Goal: Find specific page/section: Find specific page/section

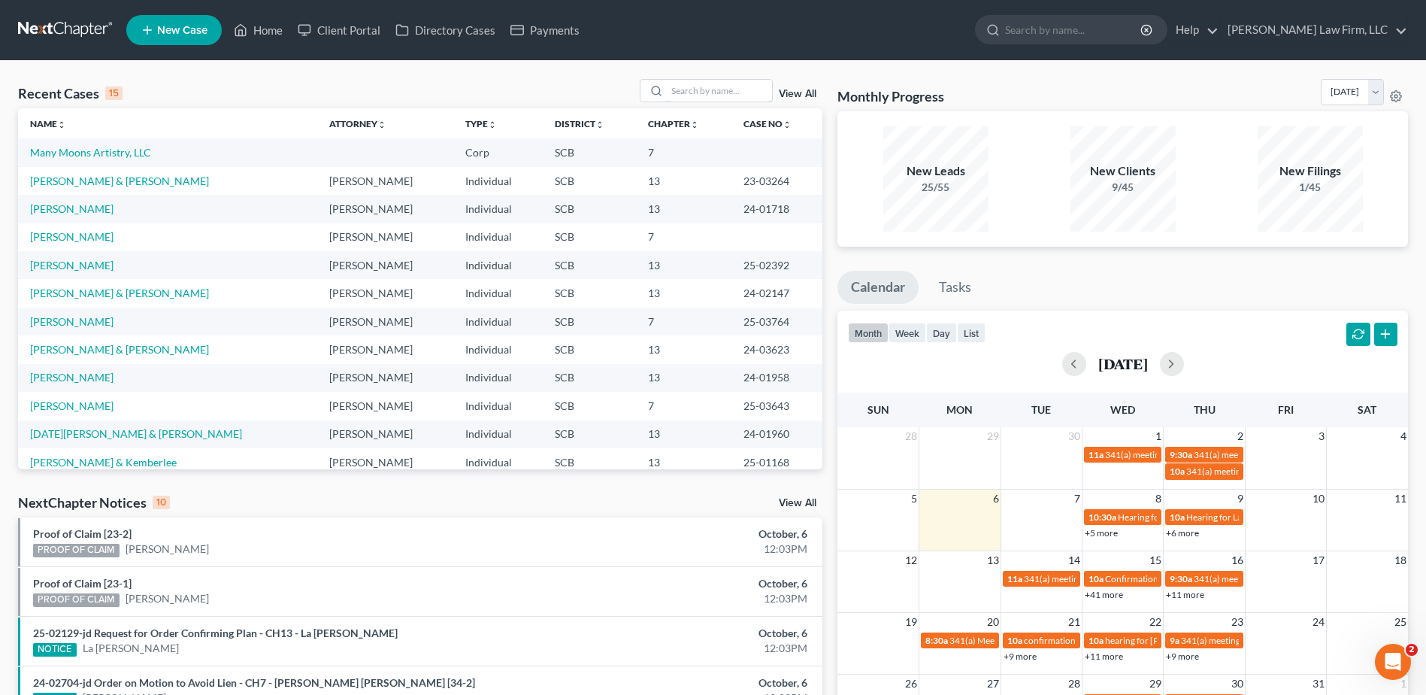
click at [698, 89] on input "search" at bounding box center [719, 91] width 105 height 22
type input "rivers"
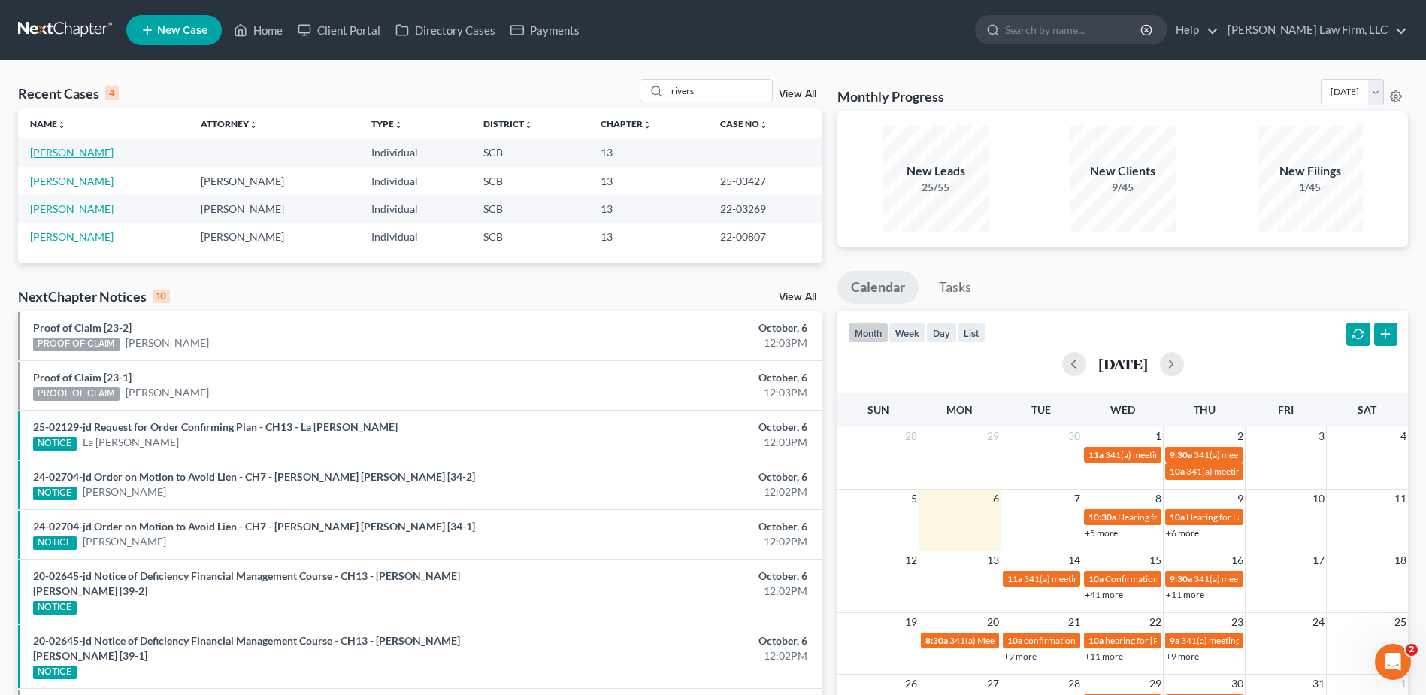
click at [83, 148] on link "[PERSON_NAME]" at bounding box center [71, 152] width 83 height 13
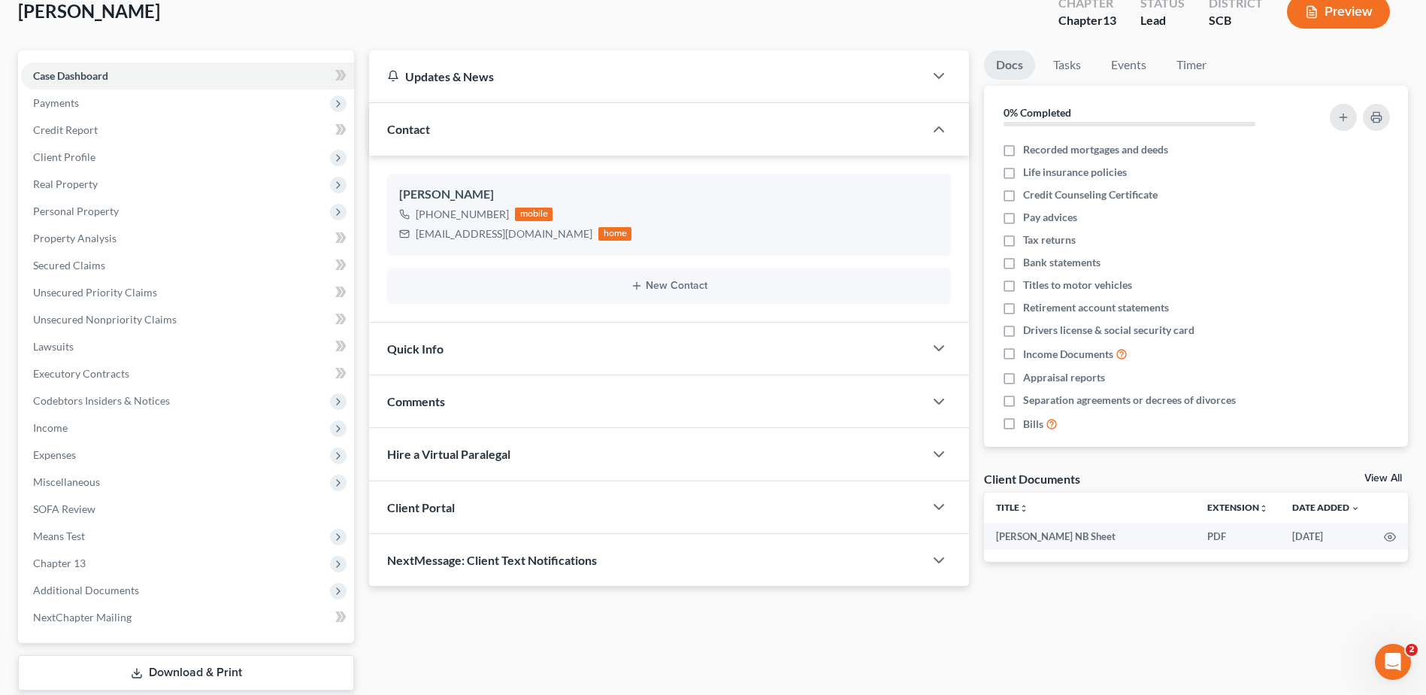
scroll to position [186, 0]
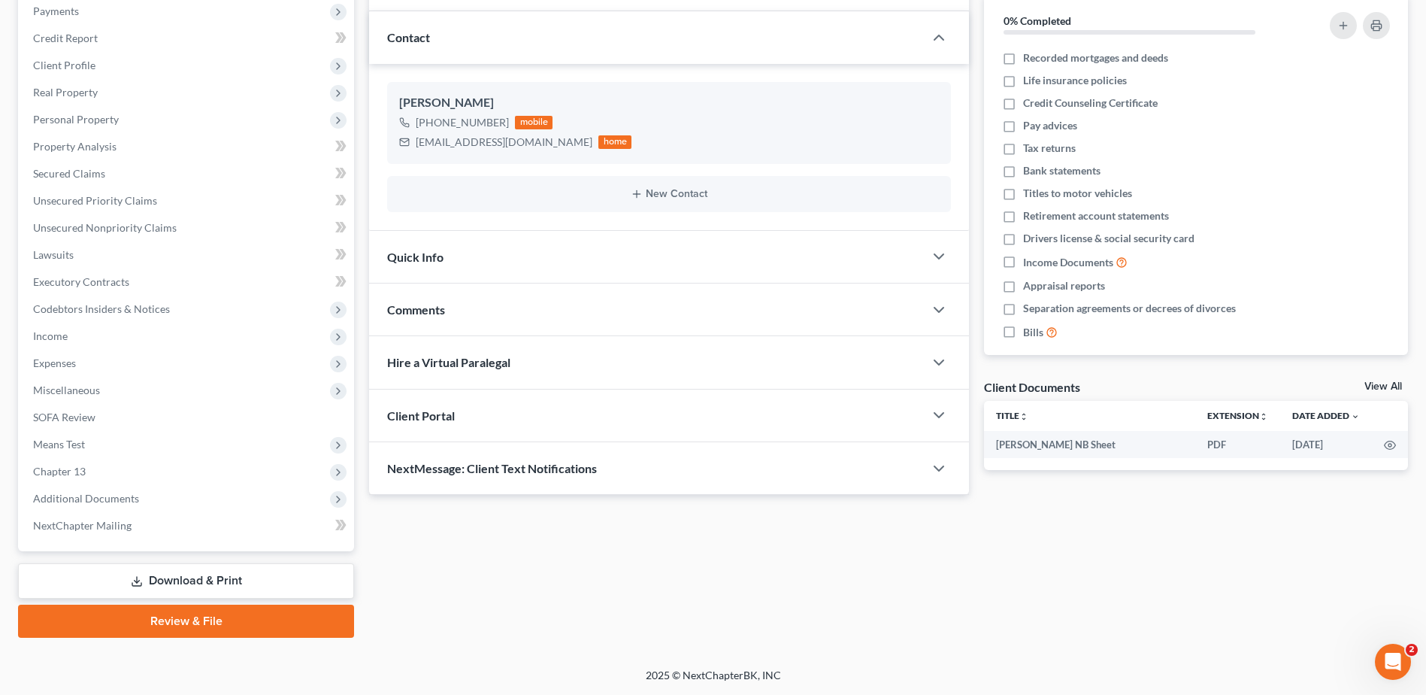
click at [123, 494] on span "Additional Documents" at bounding box center [86, 498] width 106 height 13
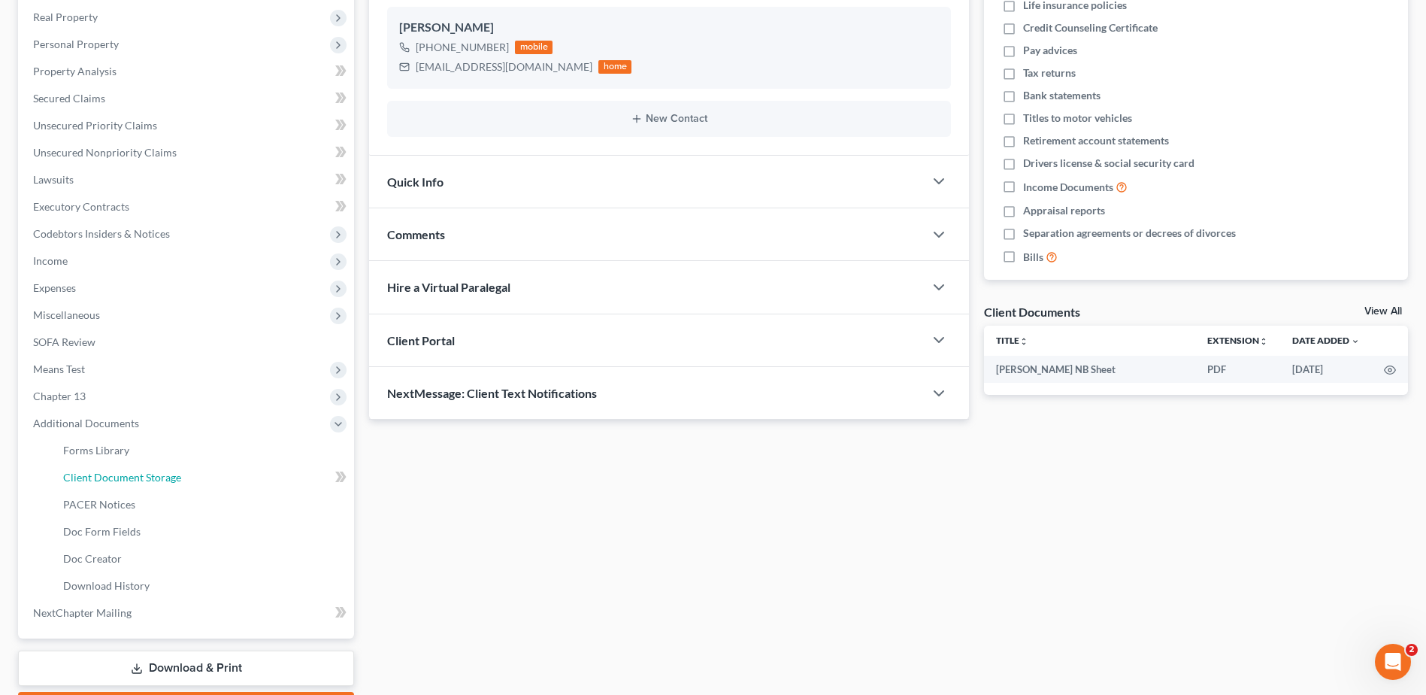
click at [157, 469] on link "Client Document Storage" at bounding box center [202, 477] width 303 height 27
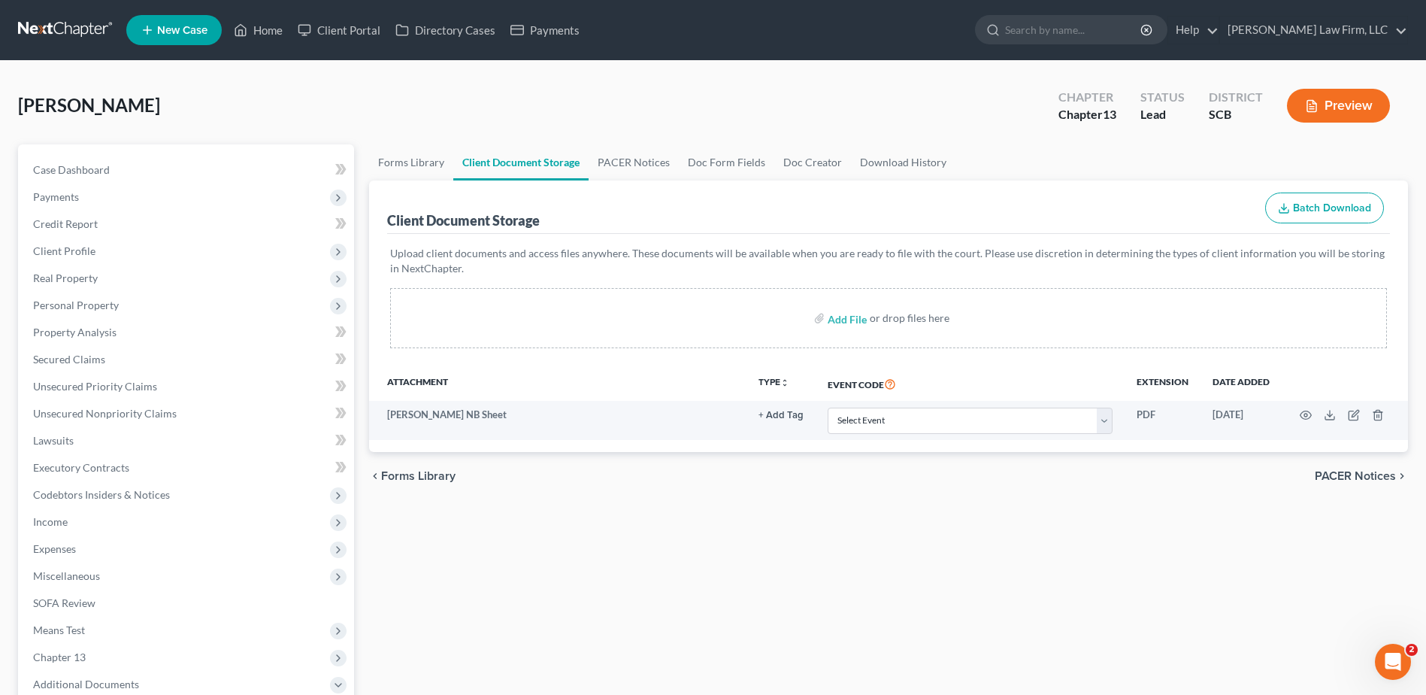
click at [430, 414] on td "Akeem Rivers NB Sheet" at bounding box center [557, 420] width 377 height 39
click at [1310, 414] on icon "button" at bounding box center [1306, 415] width 12 height 12
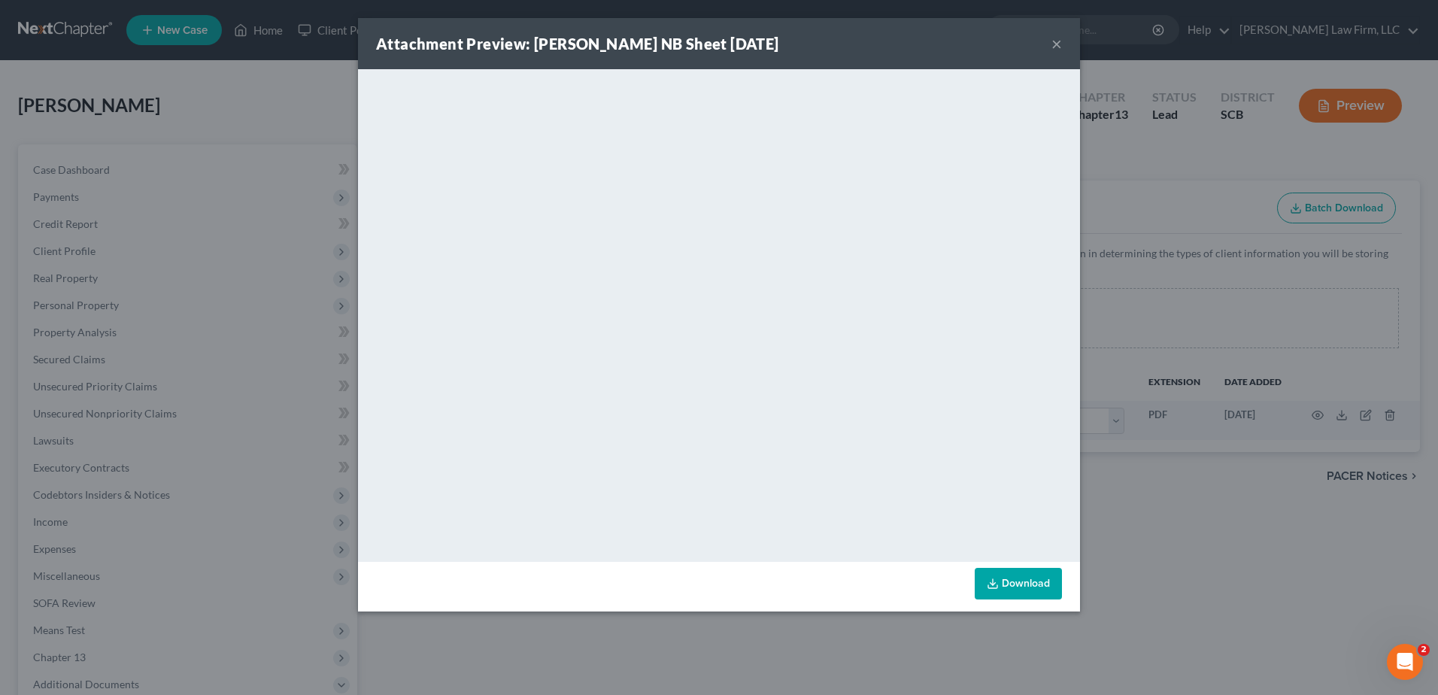
click at [1053, 46] on button "×" at bounding box center [1056, 44] width 11 height 18
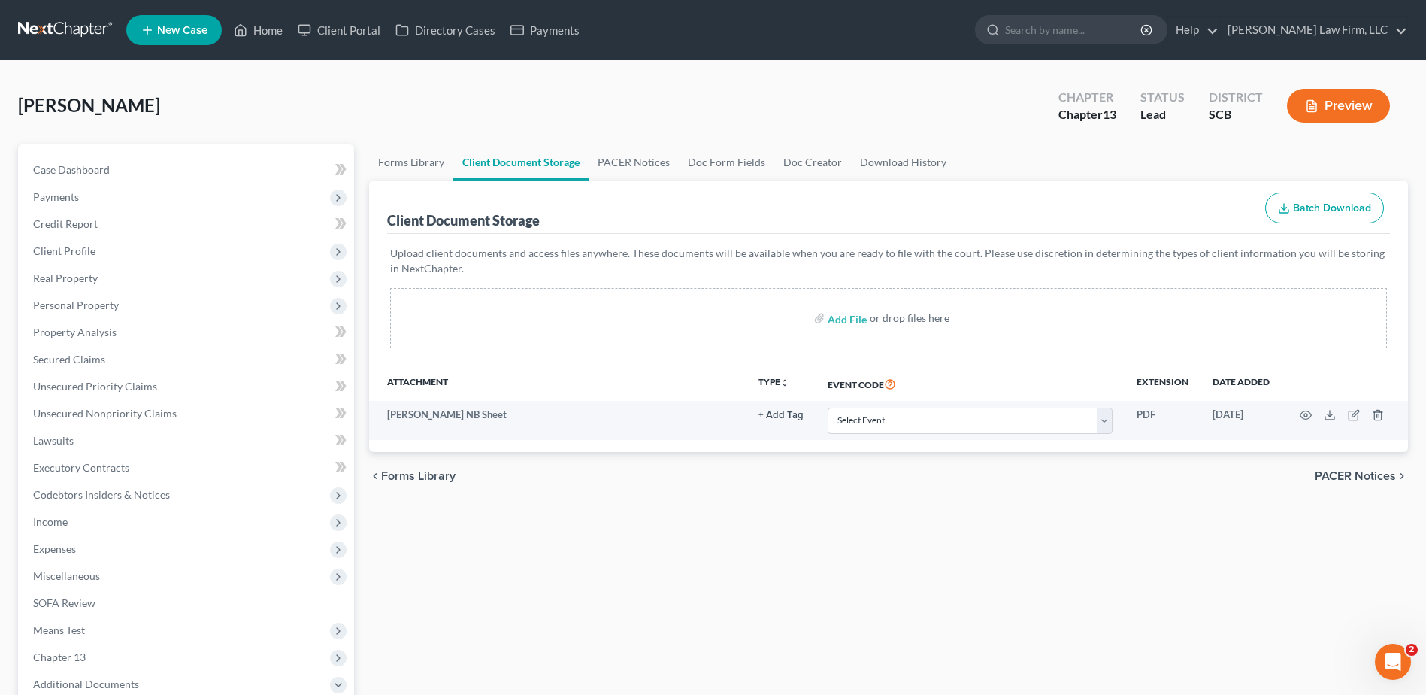
click at [156, 205] on span "Payments" at bounding box center [187, 196] width 333 height 27
click at [150, 219] on link "Invoices" at bounding box center [202, 224] width 303 height 27
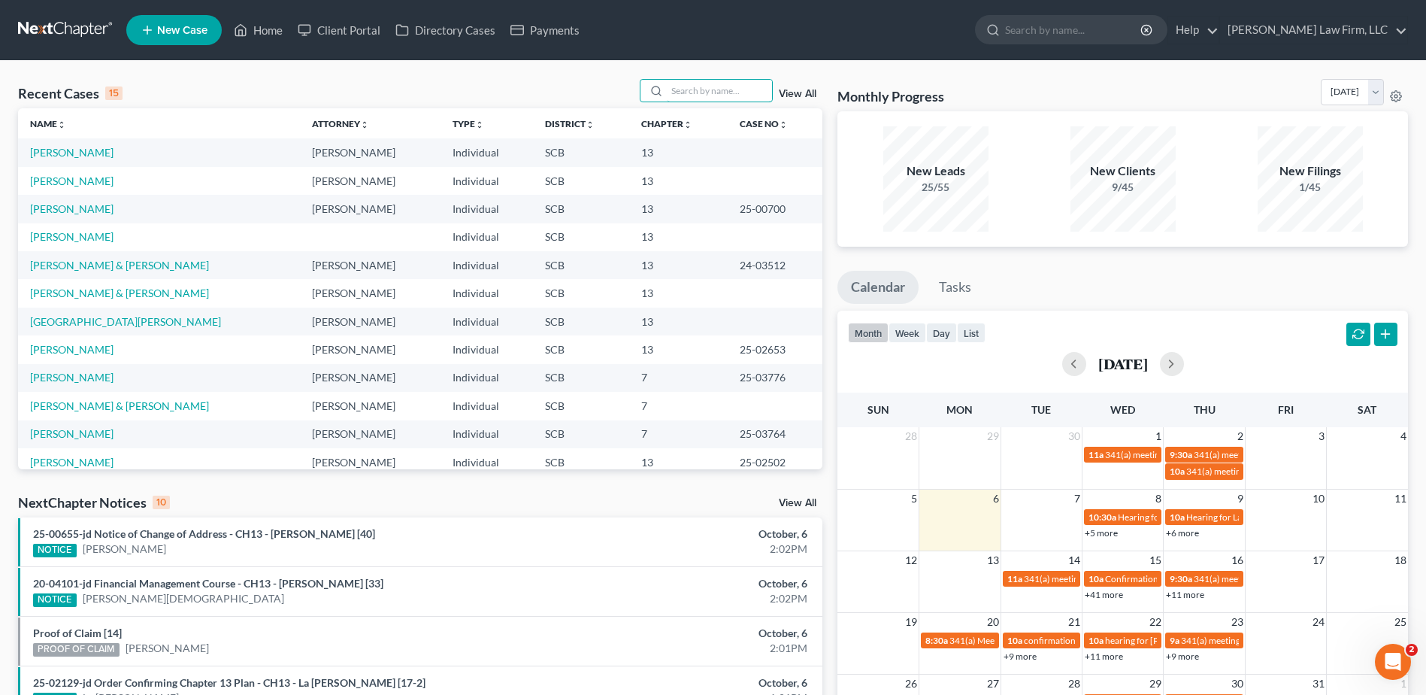
click at [708, 95] on input "search" at bounding box center [719, 91] width 105 height 22
type input "casey thompson"
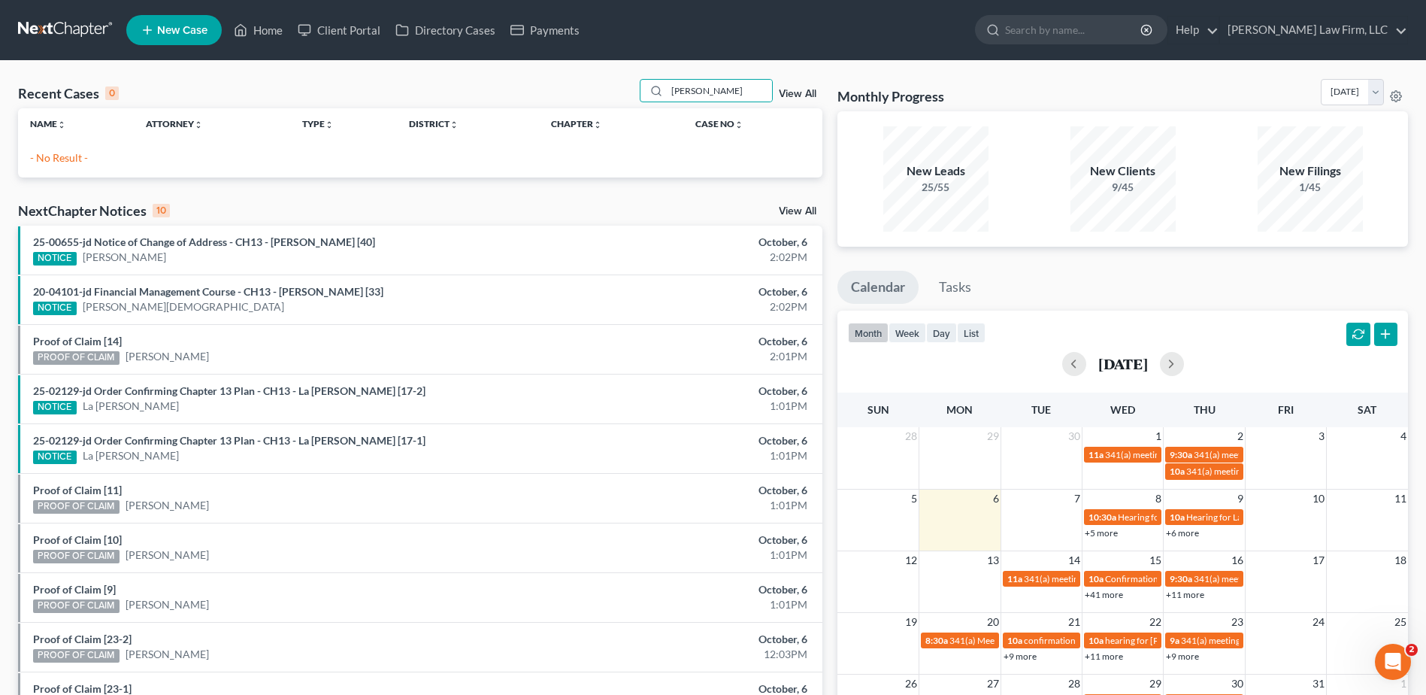
click at [87, 22] on link at bounding box center [66, 30] width 96 height 27
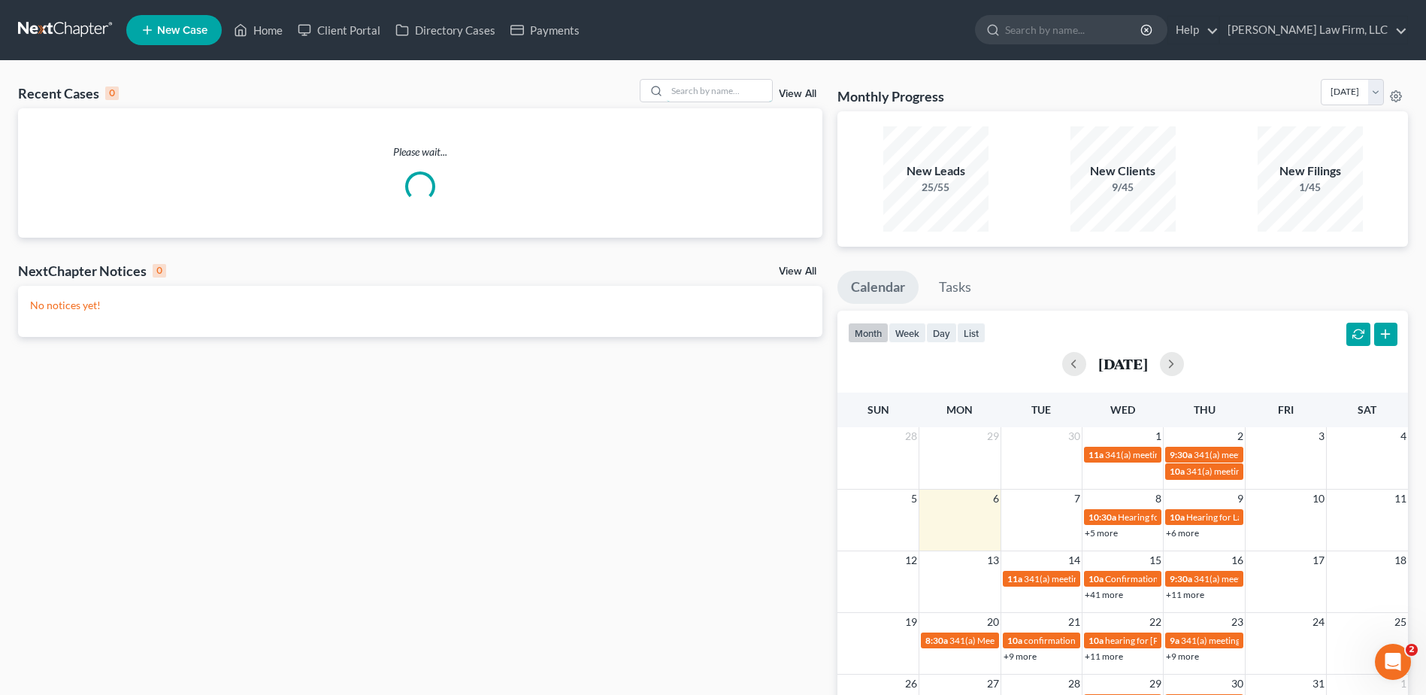
click at [707, 88] on input "search" at bounding box center [719, 91] width 105 height 22
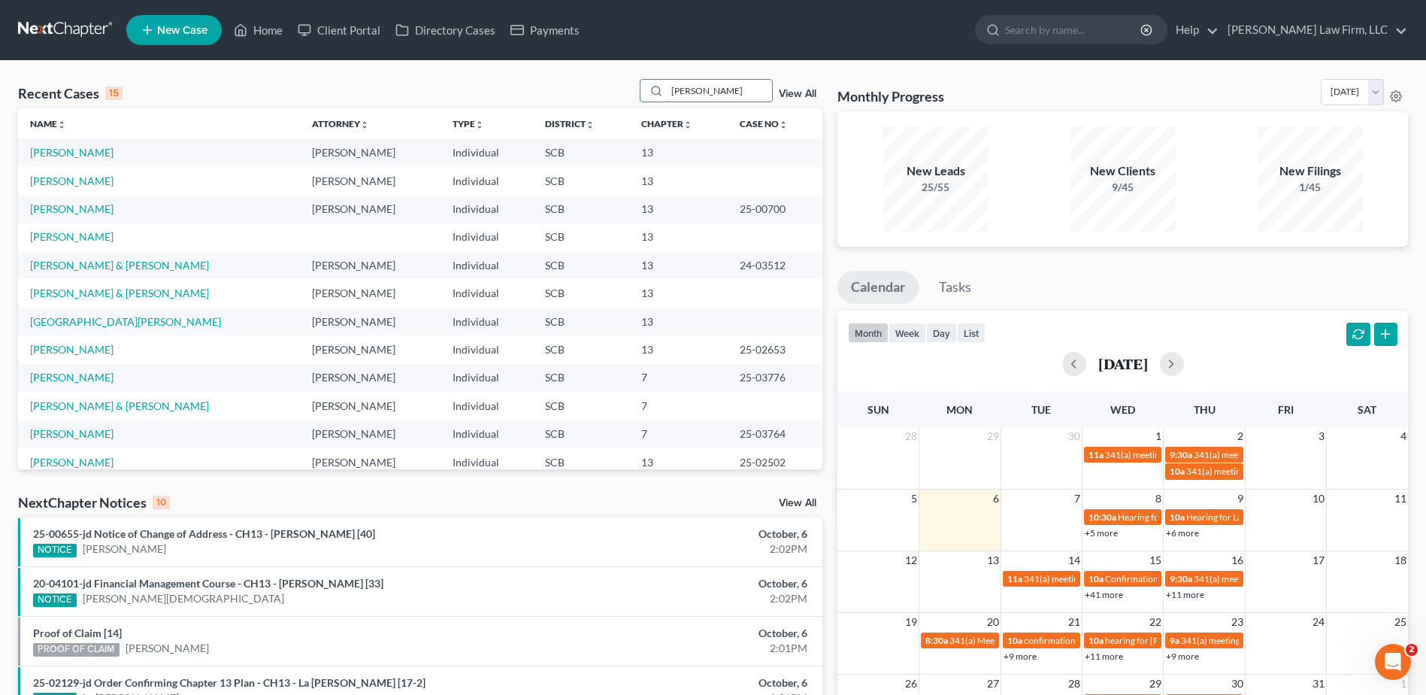
type input "[PERSON_NAME]"
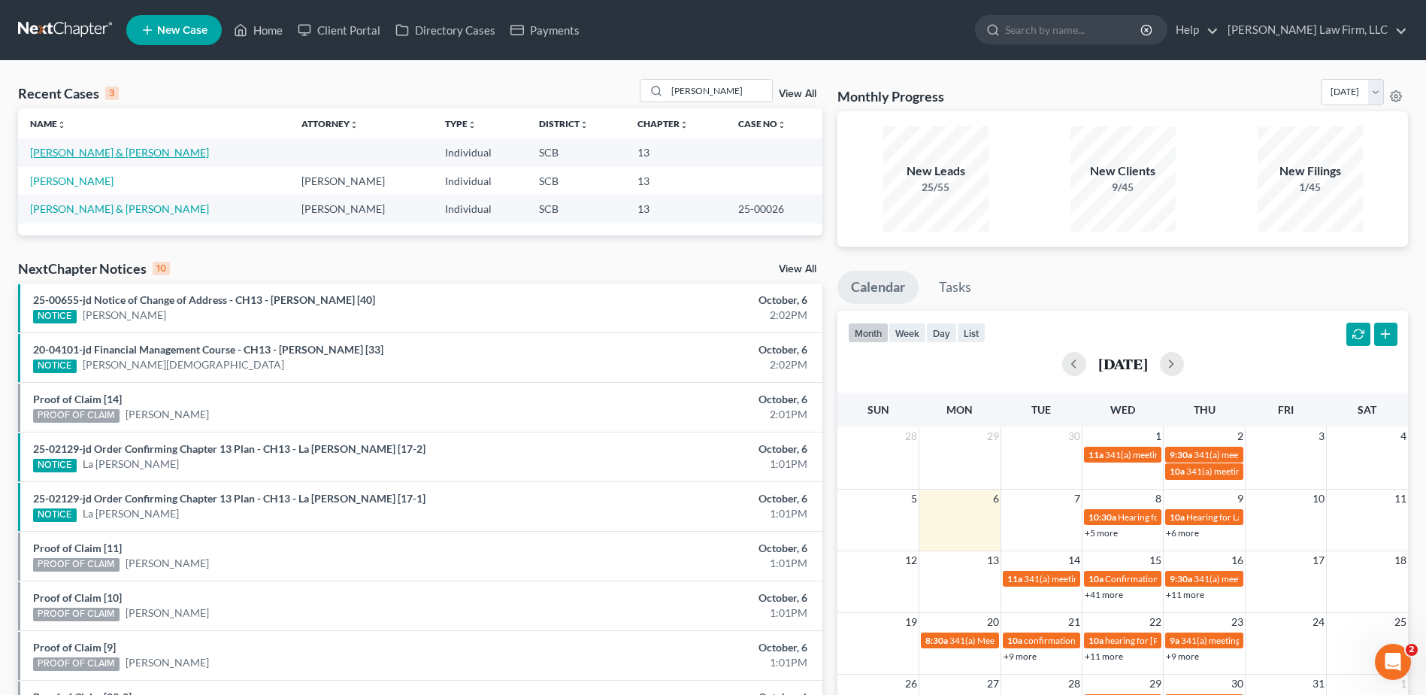
click at [129, 150] on link "[PERSON_NAME] & [PERSON_NAME]" at bounding box center [119, 152] width 179 height 13
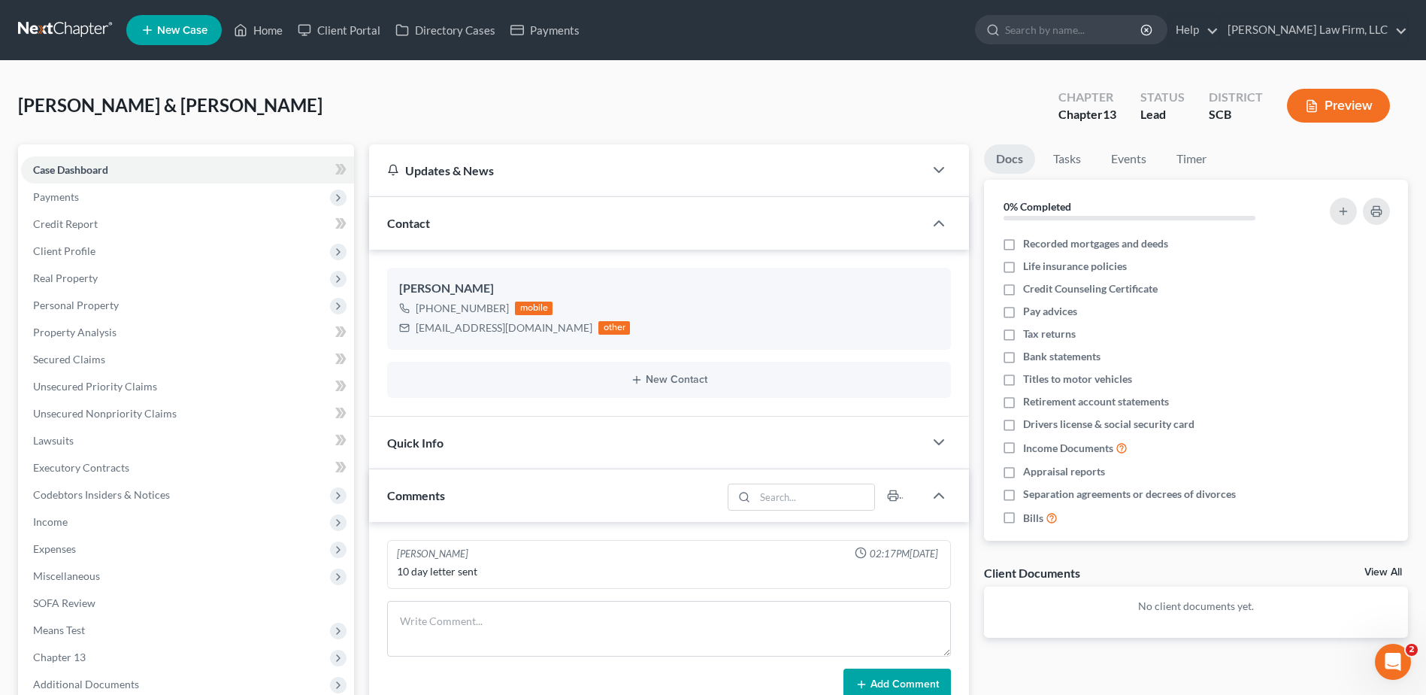
click at [116, 198] on span "Payments" at bounding box center [187, 196] width 333 height 27
click at [117, 220] on link "Invoices" at bounding box center [202, 224] width 303 height 27
